Goal: Task Accomplishment & Management: Complete application form

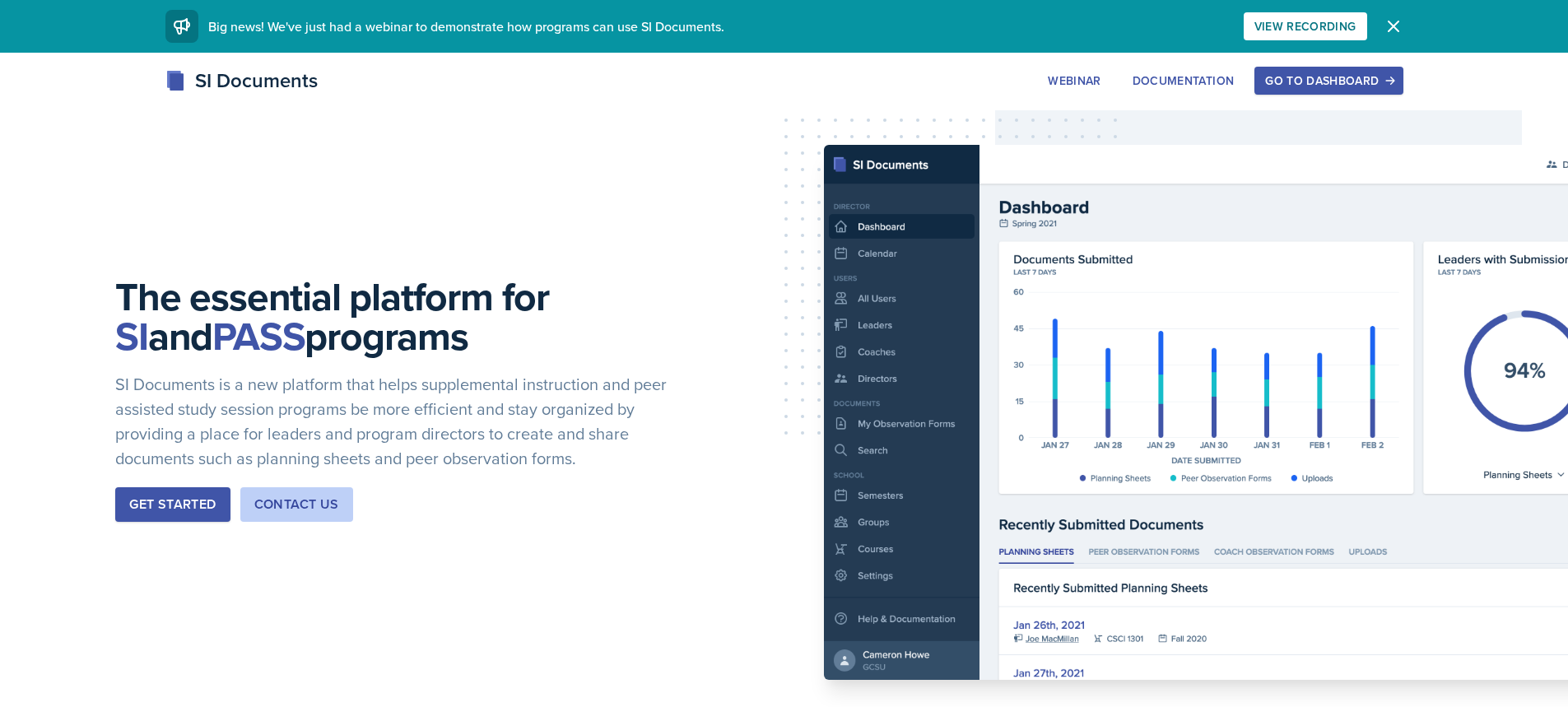
click at [1331, 78] on div "Go to Dashboard" at bounding box center [1328, 80] width 127 height 13
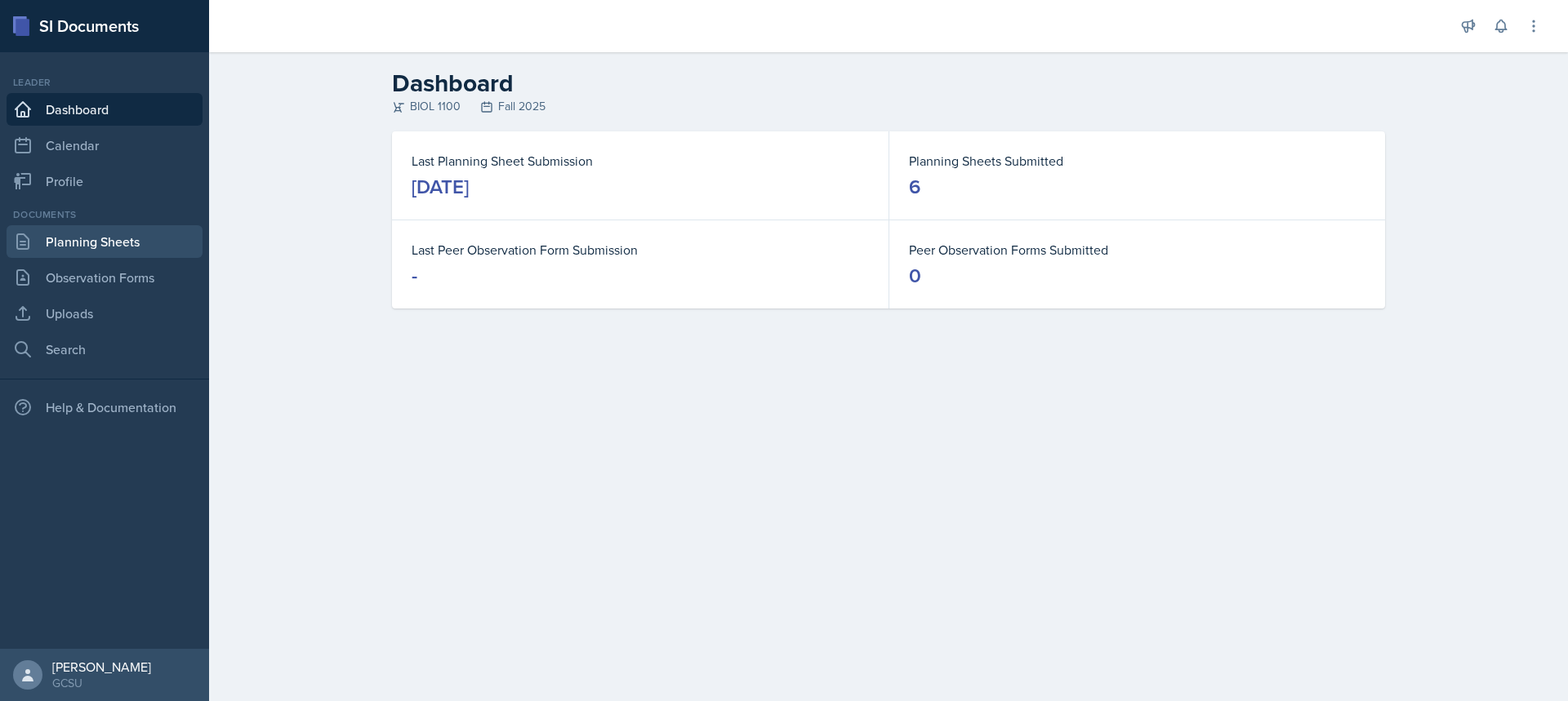
click at [109, 248] on link "Planning Sheets" at bounding box center [104, 241] width 196 height 32
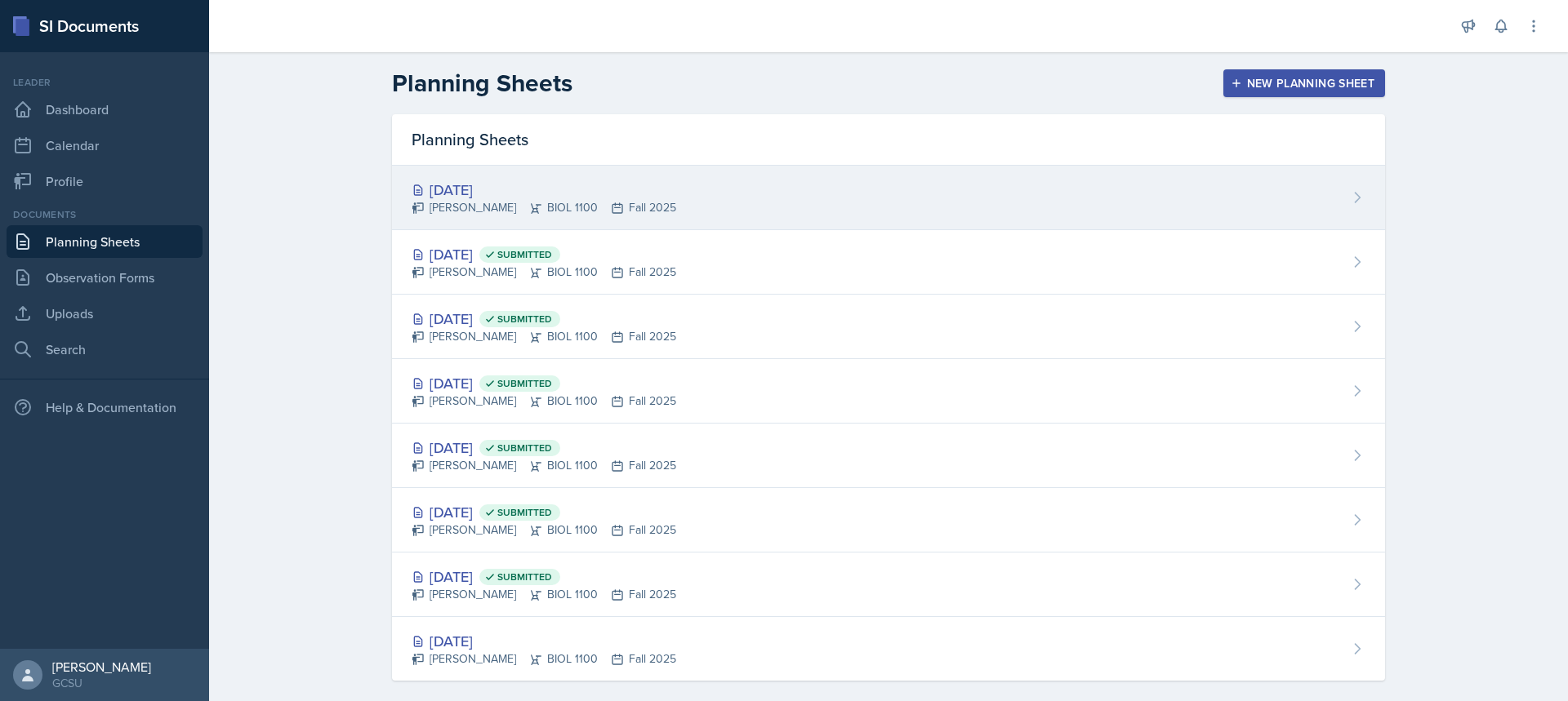
click at [478, 182] on div "[DATE]" at bounding box center [543, 189] width 264 height 22
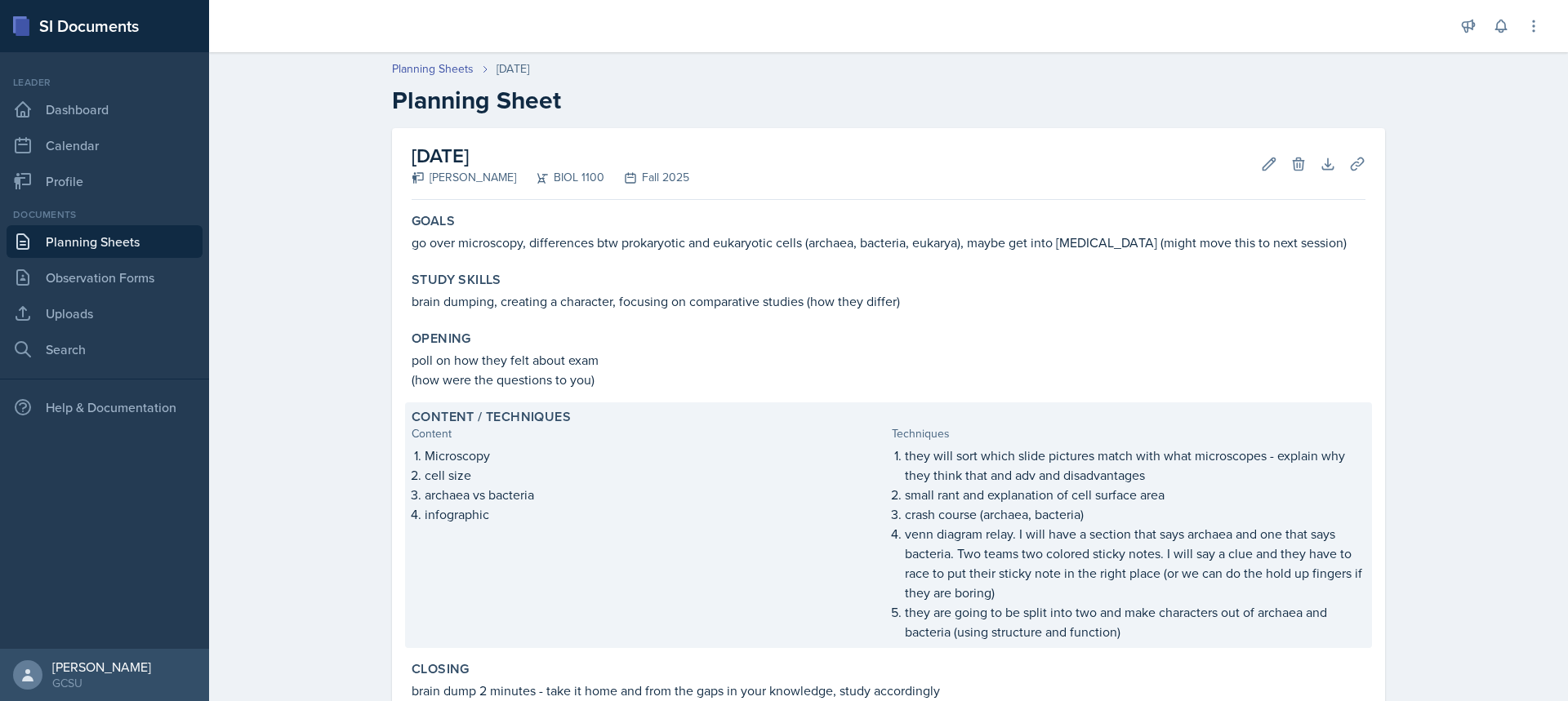
scroll to position [193, 0]
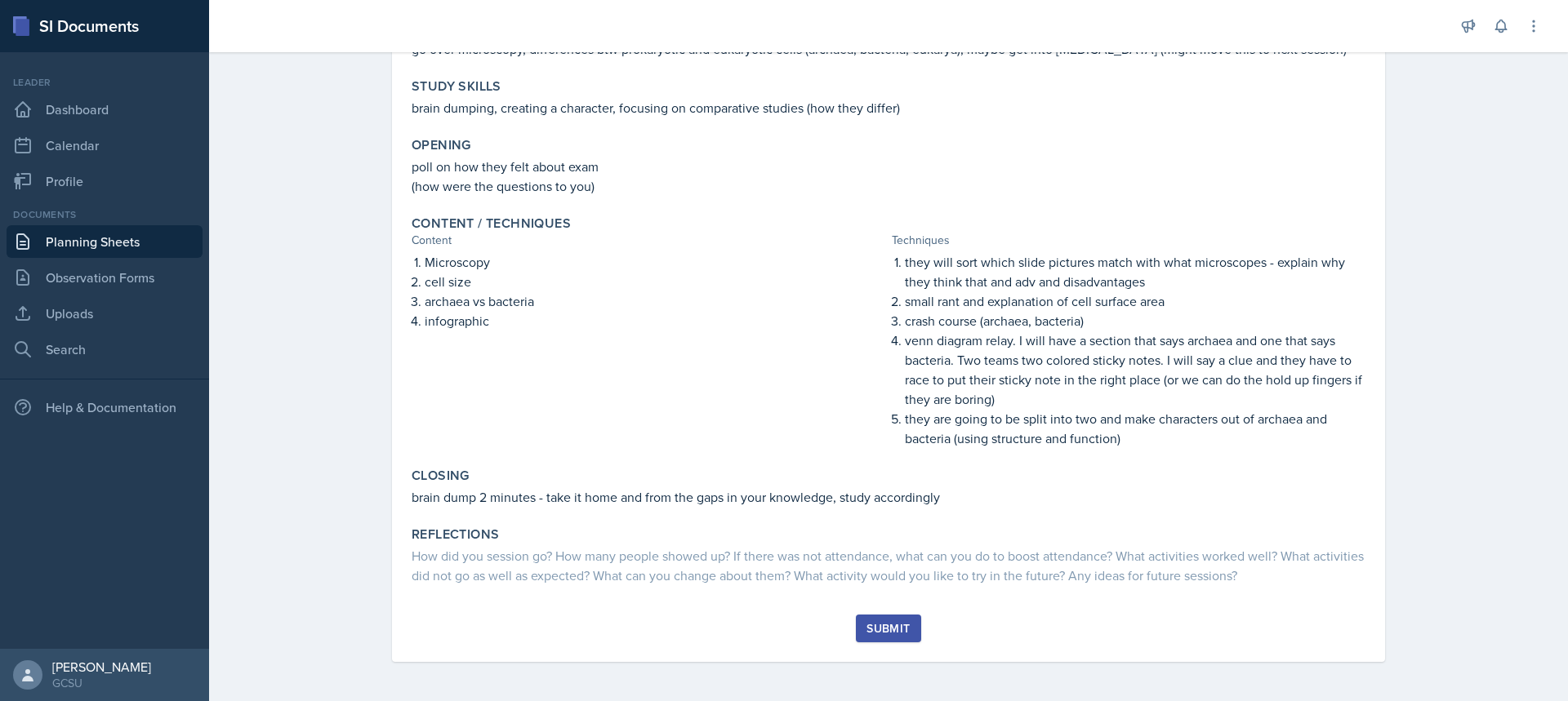
click at [889, 629] on div "Submit" at bounding box center [888, 628] width 43 height 13
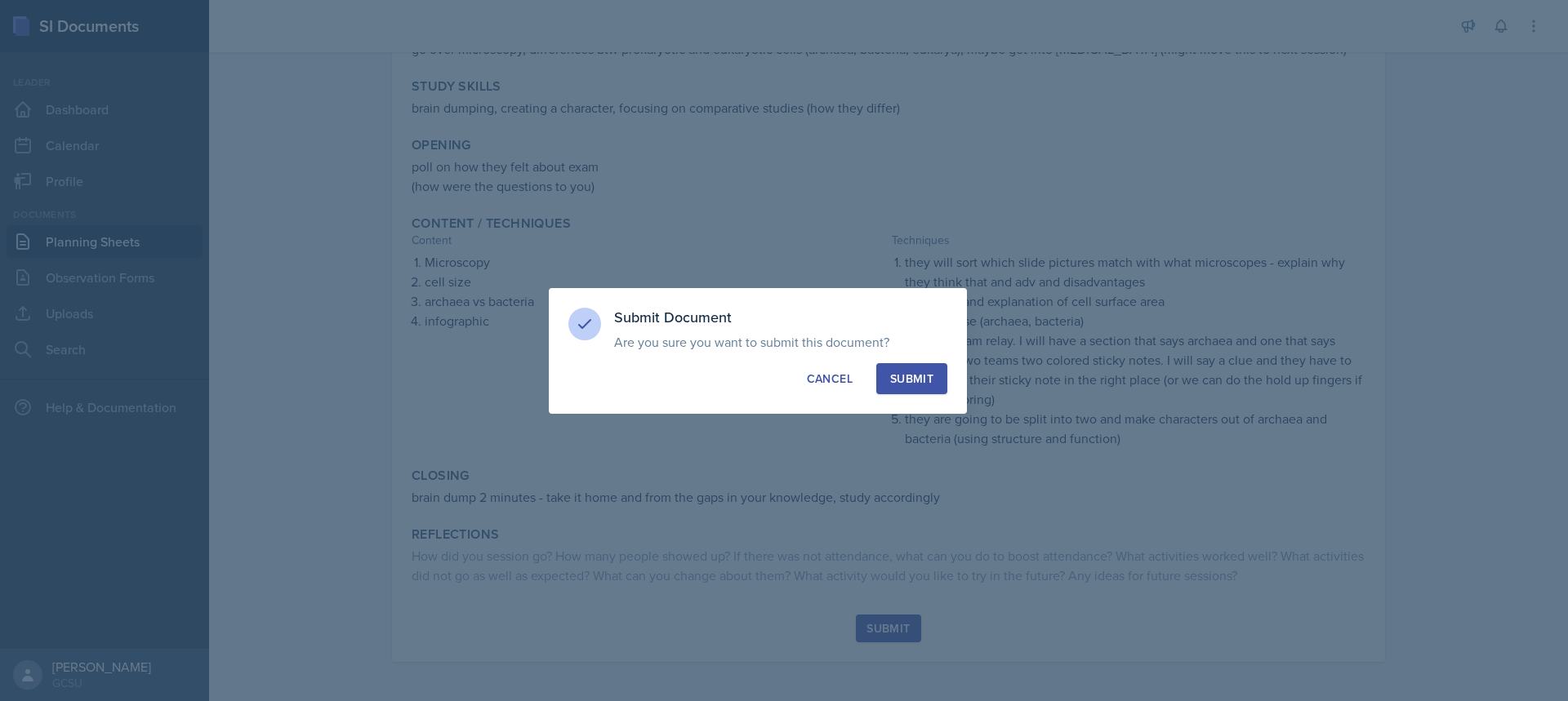
click at [918, 373] on div "Submit" at bounding box center [912, 378] width 43 height 17
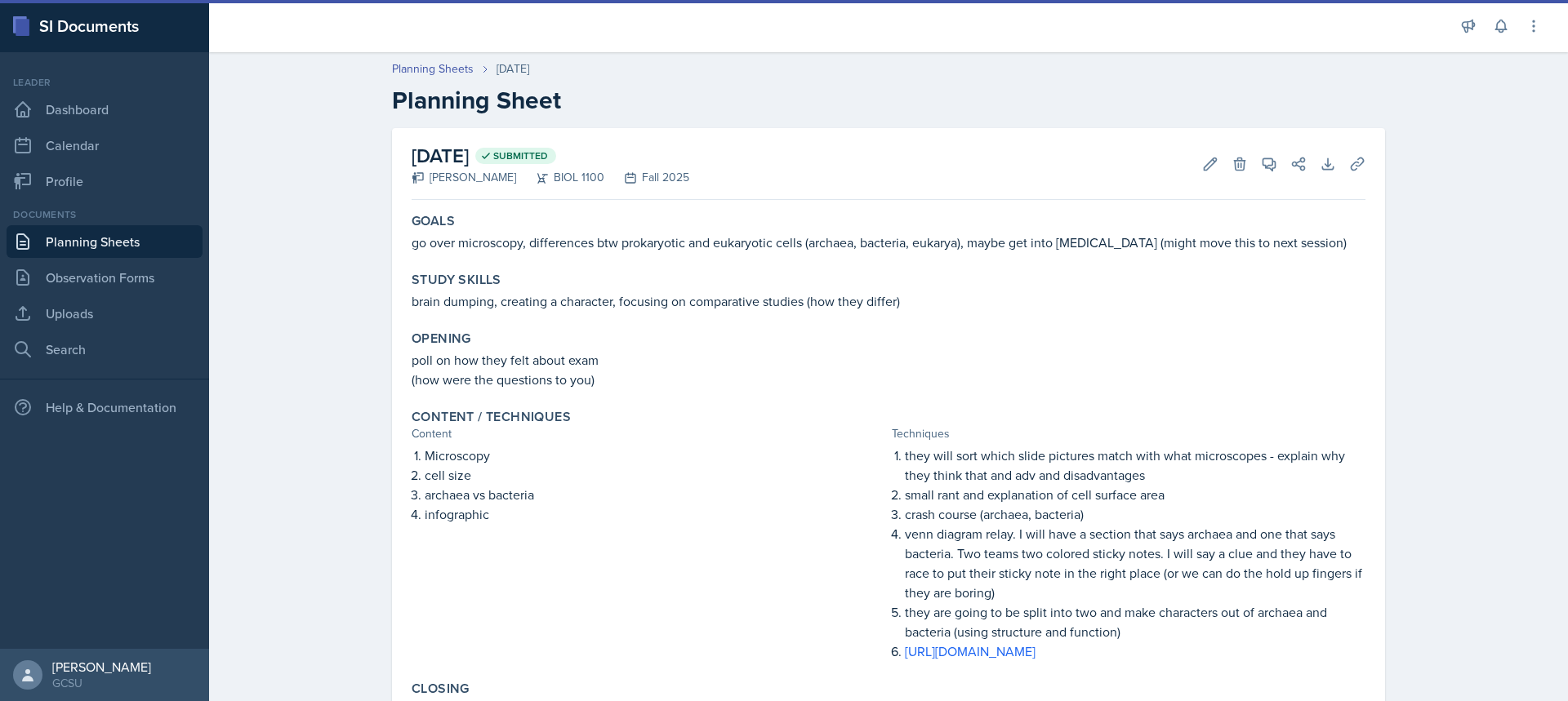
scroll to position [143, 0]
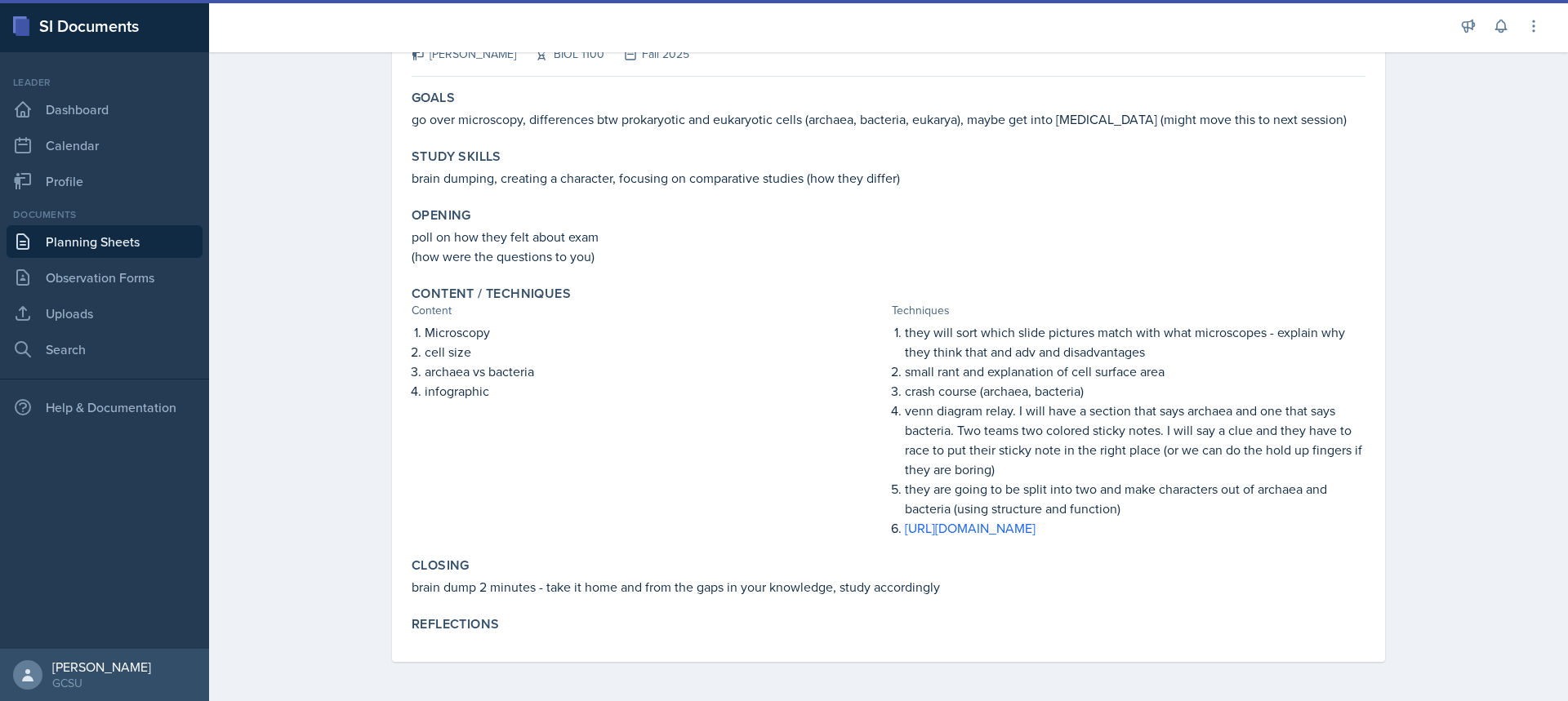
click at [1012, 497] on p "they are going to be split into two and make characters out of archaea and bact…" at bounding box center [1135, 499] width 460 height 39
click at [1017, 520] on link "https://docs.google.com/presentation/d/18edJhKFWMJ2EecjV6Y9uOrBMulKepkPX_lE-Mym…" at bounding box center [970, 528] width 131 height 18
